Goal: Transaction & Acquisition: Purchase product/service

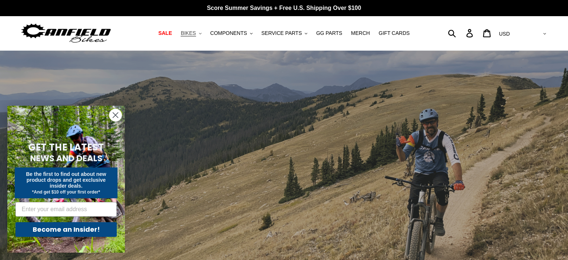
click at [195, 34] on span "BIKES" at bounding box center [188, 33] width 15 height 6
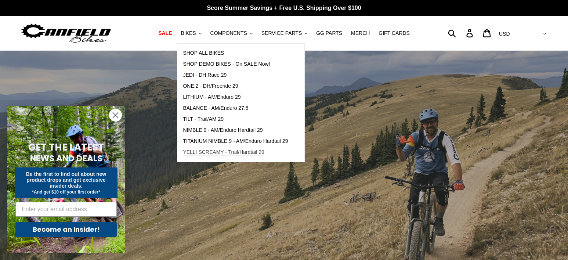
click at [203, 150] on span "YELLI SCREAMY - Trail/Hardtail 29" at bounding box center [223, 152] width 81 height 6
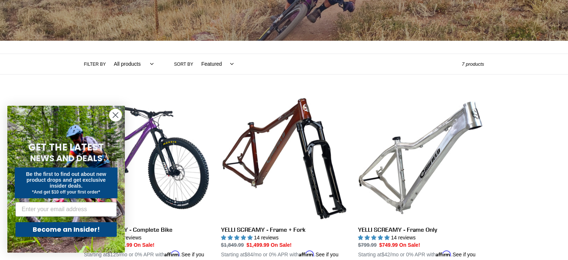
scroll to position [120, 0]
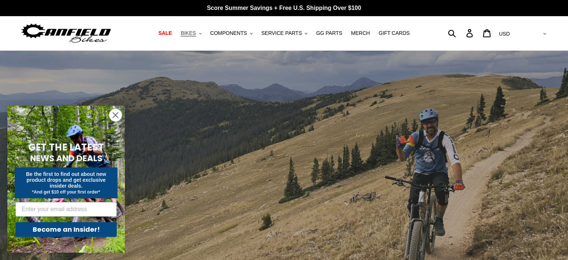
click at [189, 33] on span "BIKES" at bounding box center [188, 33] width 15 height 6
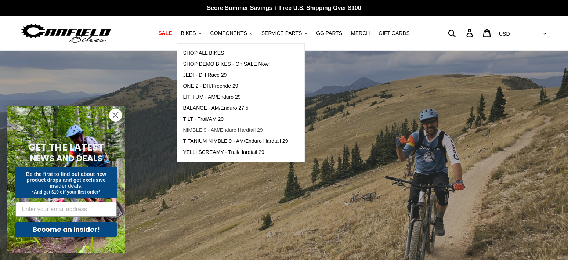
click at [200, 130] on span "NIMBLE 9 - AM/Enduro Hardtail 29" at bounding box center [223, 130] width 80 height 6
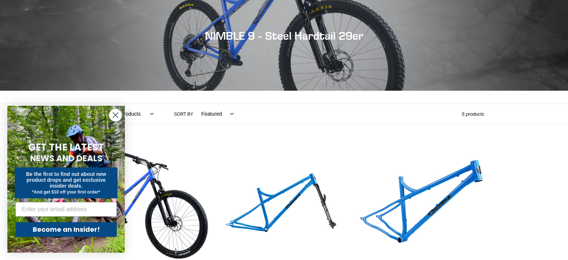
scroll to position [113, 0]
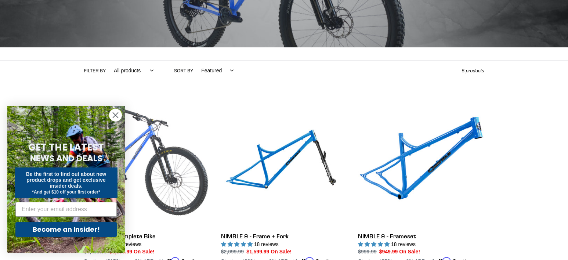
click at [135, 156] on link "NIMBLE 9 - Complete Bike" at bounding box center [147, 187] width 126 height 172
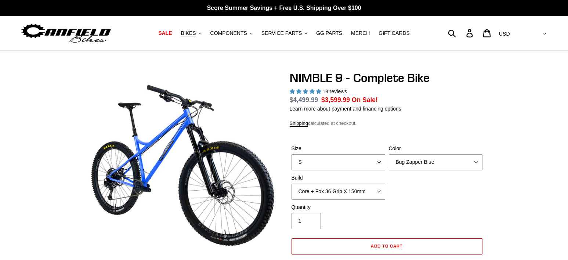
select select "highest-rating"
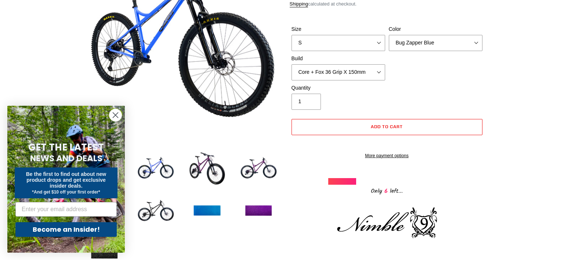
scroll to position [130, 0]
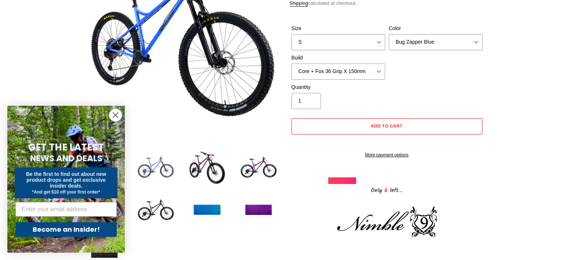
click at [155, 170] on img at bounding box center [155, 168] width 40 height 40
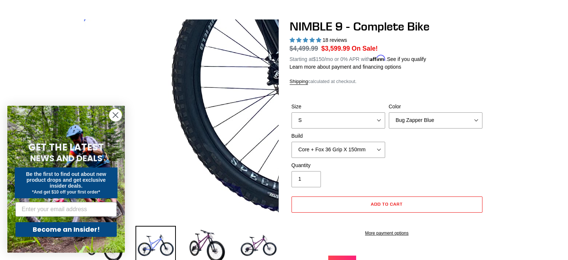
scroll to position [51, 0]
